Goal: Task Accomplishment & Management: Use online tool/utility

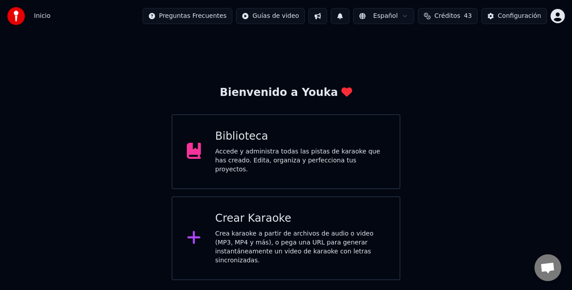
click at [214, 231] on div "Crear Karaoke Crea karaoke a partir de archivos de audio o video (MP3, MP4 y má…" at bounding box center [286, 239] width 229 height 84
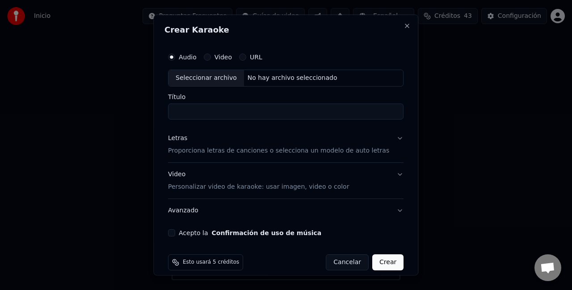
click at [207, 80] on div "Seleccionar archivo" at bounding box center [206, 78] width 76 height 16
click at [284, 112] on input "**********" at bounding box center [285, 111] width 235 height 16
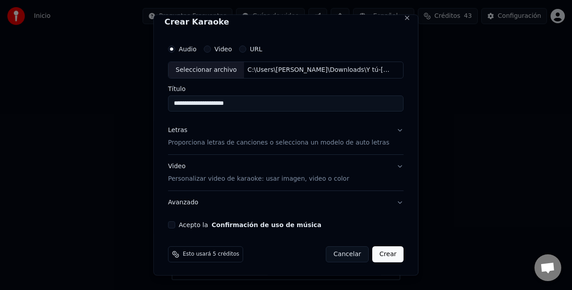
type input "**********"
click at [243, 138] on p "Proporciona letras de canciones o selecciona un modelo de auto letras" at bounding box center [278, 142] width 221 height 9
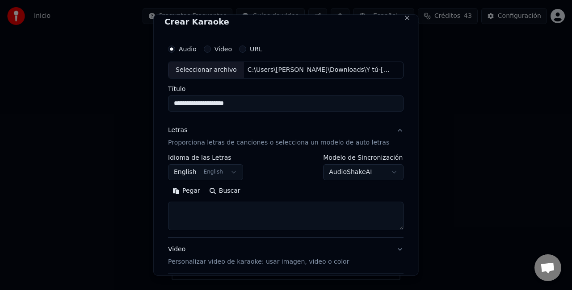
click at [227, 167] on button "English English" at bounding box center [205, 172] width 75 height 16
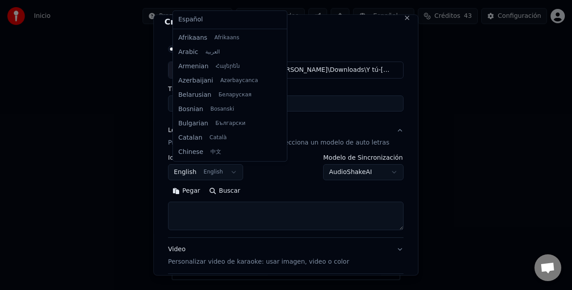
scroll to position [71, 0]
select select "**"
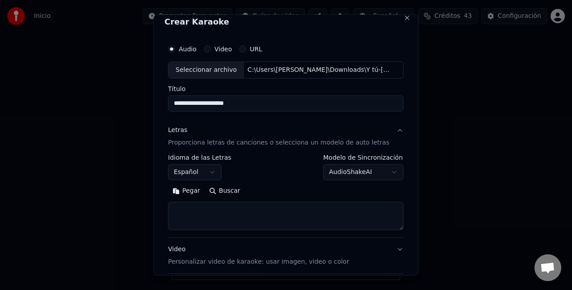
click at [188, 188] on button "Pegar" at bounding box center [186, 191] width 37 height 14
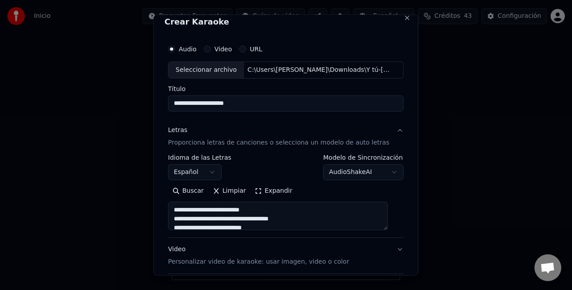
scroll to position [91, 0]
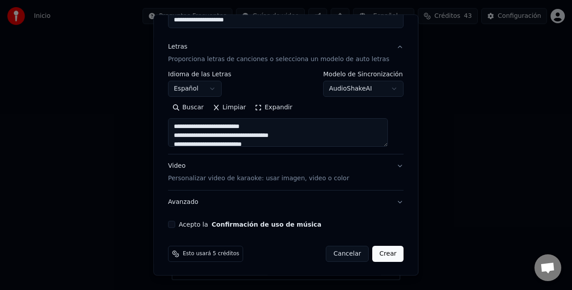
click at [287, 179] on p "Personalizar video de karaoke: usar imagen, video o color" at bounding box center [258, 178] width 181 height 9
type textarea "**********"
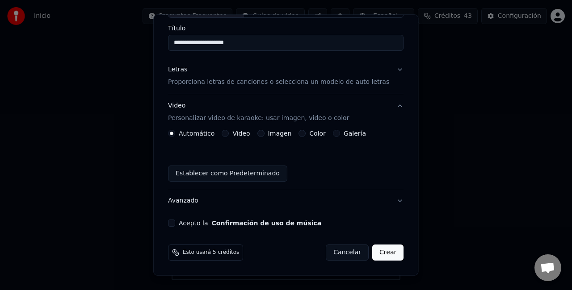
scroll to position [67, 0]
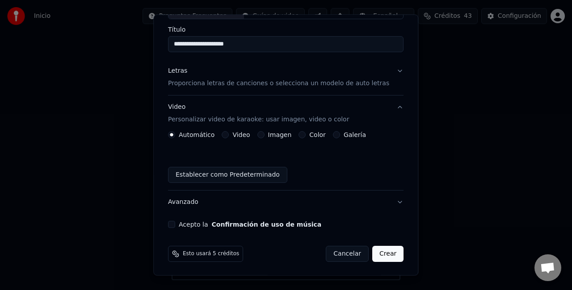
click at [271, 133] on label "Imagen" at bounding box center [280, 135] width 24 height 6
click at [265, 133] on button "Imagen" at bounding box center [260, 134] width 7 height 7
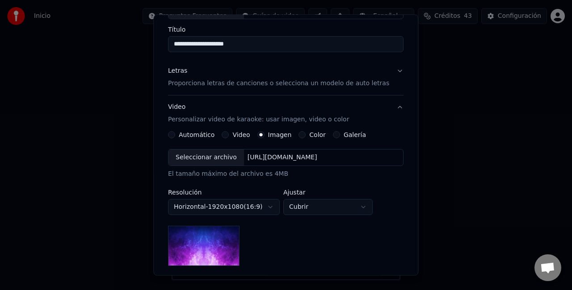
click at [222, 157] on div "Seleccionar archivo" at bounding box center [206, 158] width 76 height 16
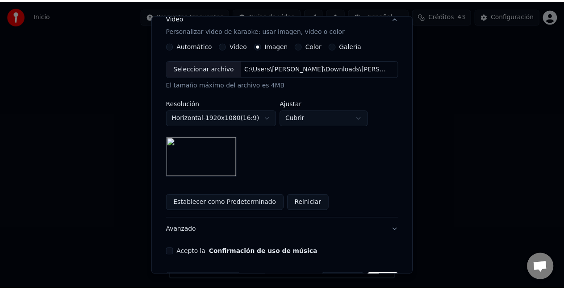
scroll to position [184, 0]
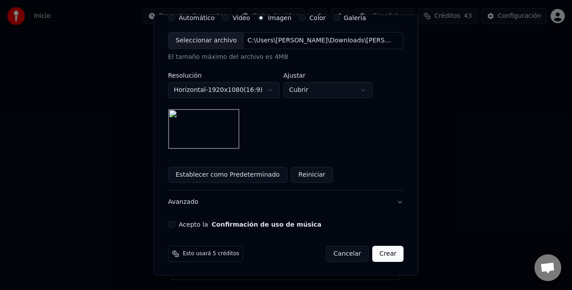
click at [175, 222] on button "Acepto la Confirmación de uso de música" at bounding box center [171, 224] width 7 height 7
click at [379, 253] on button "Crear" at bounding box center [387, 254] width 31 height 16
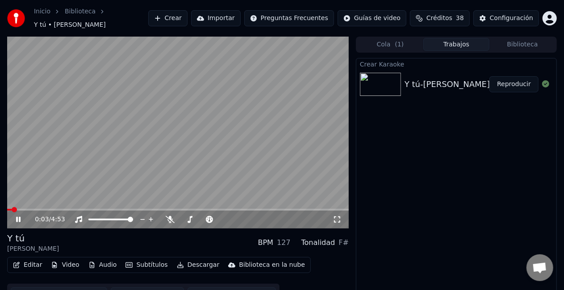
click at [242, 142] on video at bounding box center [178, 133] width 342 height 192
click at [220, 217] on span at bounding box center [220, 219] width 5 height 5
click at [169, 215] on div "0:04 / 4:53" at bounding box center [184, 219] width 298 height 9
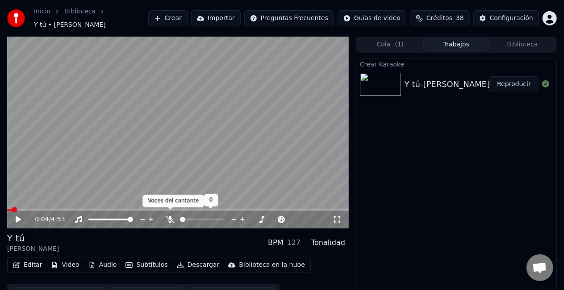
click at [171, 216] on icon at bounding box center [170, 219] width 9 height 7
click at [17, 219] on icon at bounding box center [24, 219] width 21 height 7
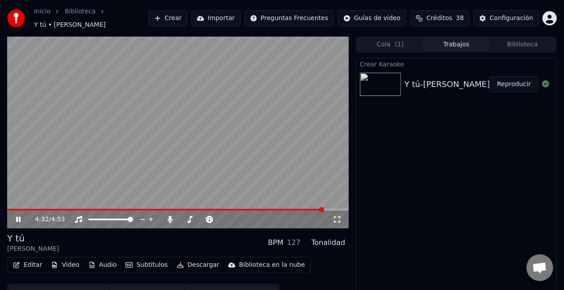
click at [186, 259] on button "Descargar" at bounding box center [198, 265] width 50 height 13
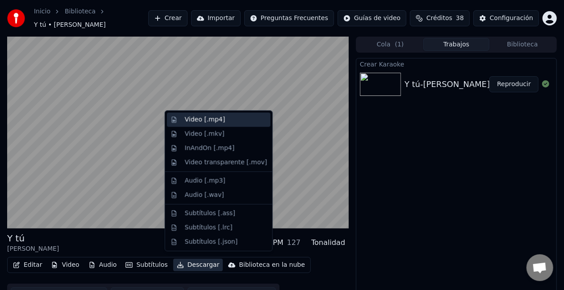
click at [200, 117] on div "Video [.mp4]" at bounding box center [205, 119] width 40 height 9
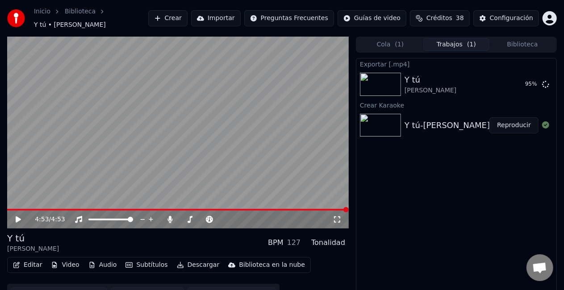
click at [41, 209] on span at bounding box center [178, 210] width 342 height 2
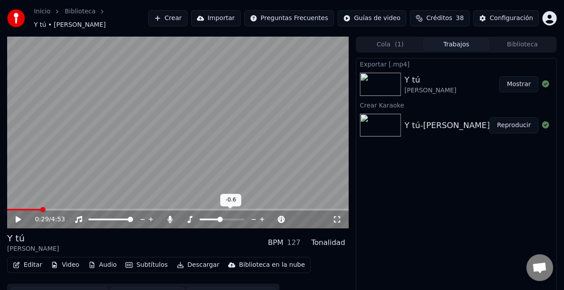
click at [219, 218] on span at bounding box center [220, 219] width 5 height 5
click at [180, 218] on span at bounding box center [182, 219] width 5 height 5
click at [19, 218] on icon at bounding box center [24, 219] width 21 height 7
click at [181, 259] on button "Descargar" at bounding box center [198, 265] width 50 height 13
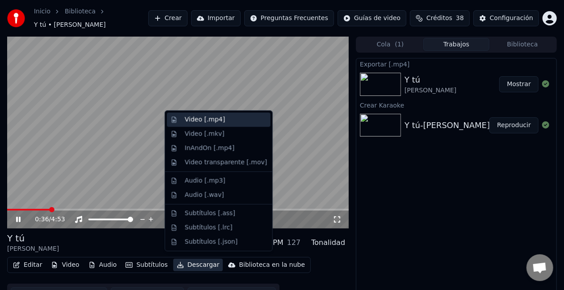
click at [200, 121] on div "Video [.mp4]" at bounding box center [205, 119] width 40 height 9
